Goal: Use online tool/utility: Utilize a website feature to perform a specific function

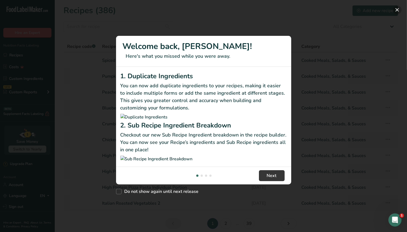
click at [396, 10] on button "New Features" at bounding box center [397, 9] width 9 height 9
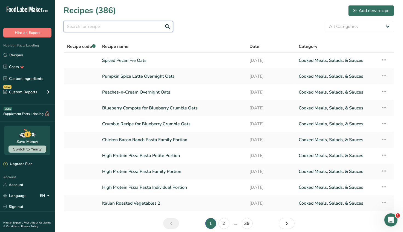
click at [88, 27] on input "text" at bounding box center [117, 26] width 109 height 11
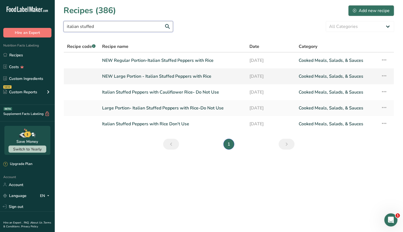
type input "italian stuffed"
click at [186, 77] on link "NEW Large Portion - Italian Stuffed Peppers with Rice" at bounding box center [172, 76] width 141 height 11
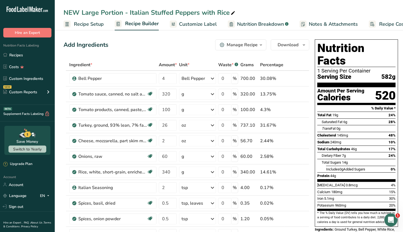
click at [254, 46] on div "Manage Recipe" at bounding box center [242, 45] width 31 height 7
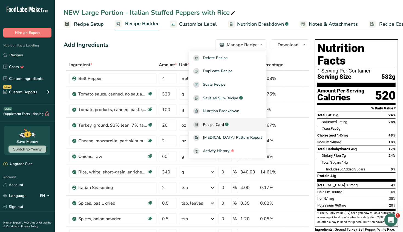
click at [223, 126] on span "Recipe Card" at bounding box center [213, 125] width 21 height 6
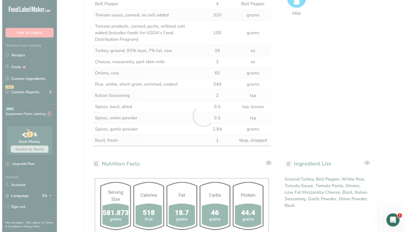
scroll to position [301, 0]
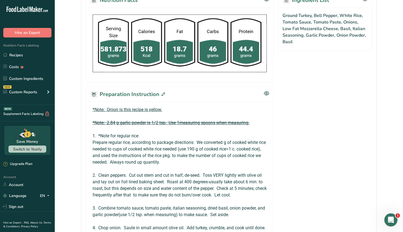
click at [163, 93] on icon at bounding box center [163, 95] width 4 height 4
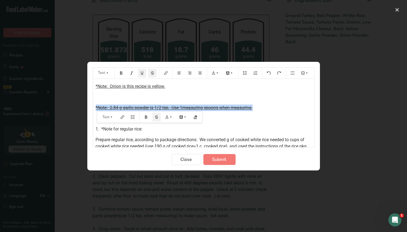
drag, startPoint x: 257, startPoint y: 108, endPoint x: 90, endPoint y: 108, distance: 167.2
click at [90, 108] on section "Text *Note: Onion is this recipe is yellow. ﻿ *Note: 2.84 g garlic powder is 1/…" at bounding box center [203, 116] width 233 height 109
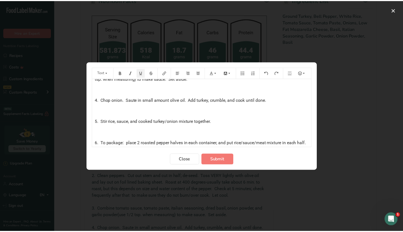
scroll to position [131, 0]
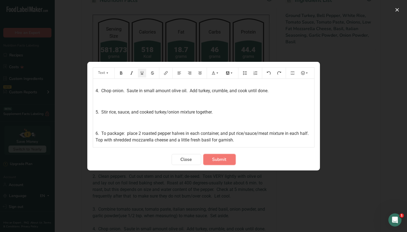
click at [218, 160] on span "Submit" at bounding box center [219, 159] width 14 height 7
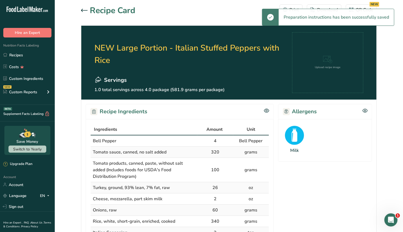
scroll to position [0, 0]
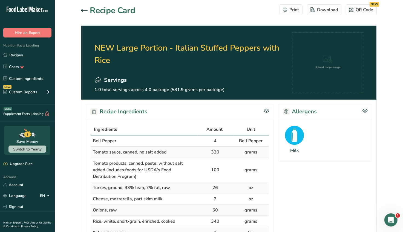
click at [85, 9] on icon at bounding box center [84, 10] width 7 height 3
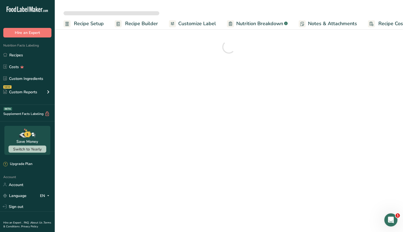
click at [190, 23] on span "Customize Label" at bounding box center [197, 23] width 38 height 7
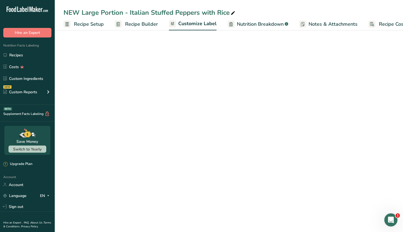
scroll to position [0, 23]
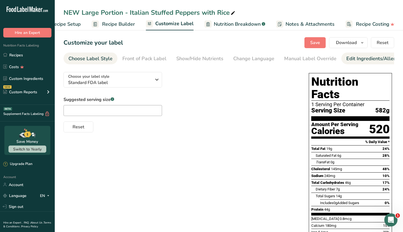
click at [354, 60] on div "Edit Ingredients/Allergens List" at bounding box center [381, 58] width 70 height 7
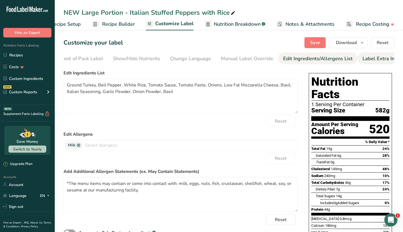
scroll to position [0, 67]
click at [361, 59] on div "Label Extra Info" at bounding box center [377, 58] width 36 height 7
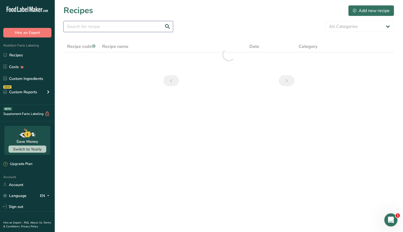
drag, startPoint x: 79, startPoint y: 28, endPoint x: 86, endPoint y: 26, distance: 7.4
click at [79, 28] on input "text" at bounding box center [117, 26] width 109 height 11
type input "j"
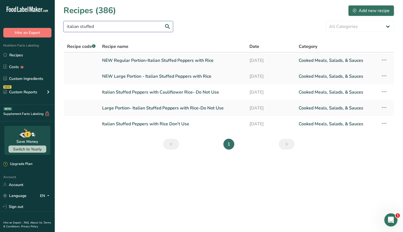
type input "italian stuffed"
click at [165, 62] on link "NEW Regular Portion-Italian Stuffed Peppers with Rice" at bounding box center [172, 60] width 141 height 11
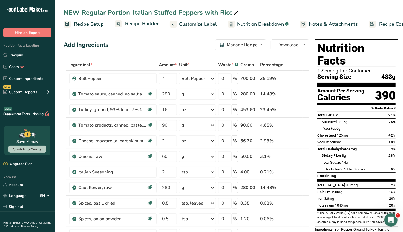
click at [258, 44] on span "button" at bounding box center [261, 45] width 7 height 7
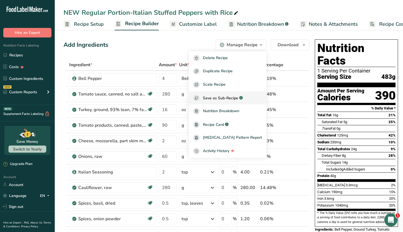
drag, startPoint x: 221, startPoint y: 122, endPoint x: 226, endPoint y: 99, distance: 23.4
click at [221, 122] on span "Recipe Card" at bounding box center [213, 125] width 21 height 6
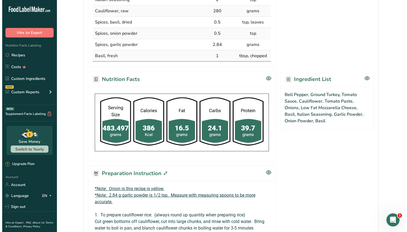
scroll to position [301, 0]
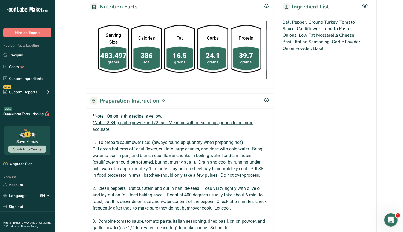
click at [163, 99] on icon at bounding box center [163, 101] width 4 height 4
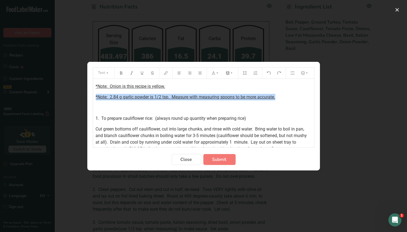
drag, startPoint x: 279, startPoint y: 98, endPoint x: 89, endPoint y: 93, distance: 190.3
click at [89, 93] on section "Text *Note: Onion is this recipe is yellow. *Note: 2.84 g garlic powder is 1/2 …" at bounding box center [203, 116] width 233 height 109
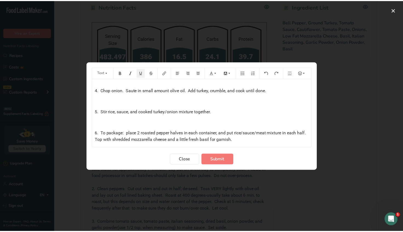
scroll to position [144, 0]
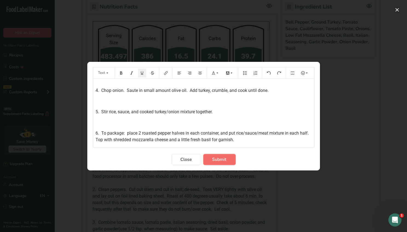
click at [221, 160] on span "Submit" at bounding box center [219, 159] width 14 height 7
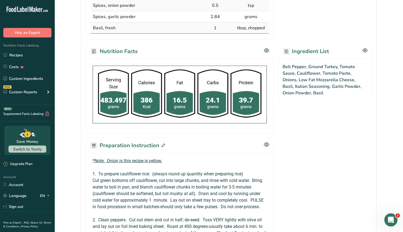
scroll to position [328, 0]
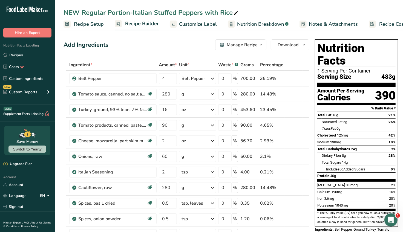
click at [261, 46] on icon "button" at bounding box center [261, 45] width 4 height 7
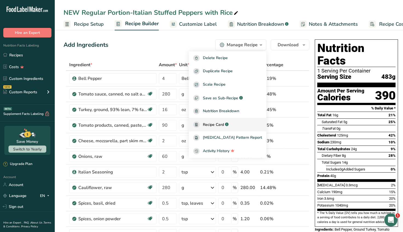
click at [224, 125] on span "Recipe Card" at bounding box center [213, 125] width 21 height 6
